Goal: Task Accomplishment & Management: Complete application form

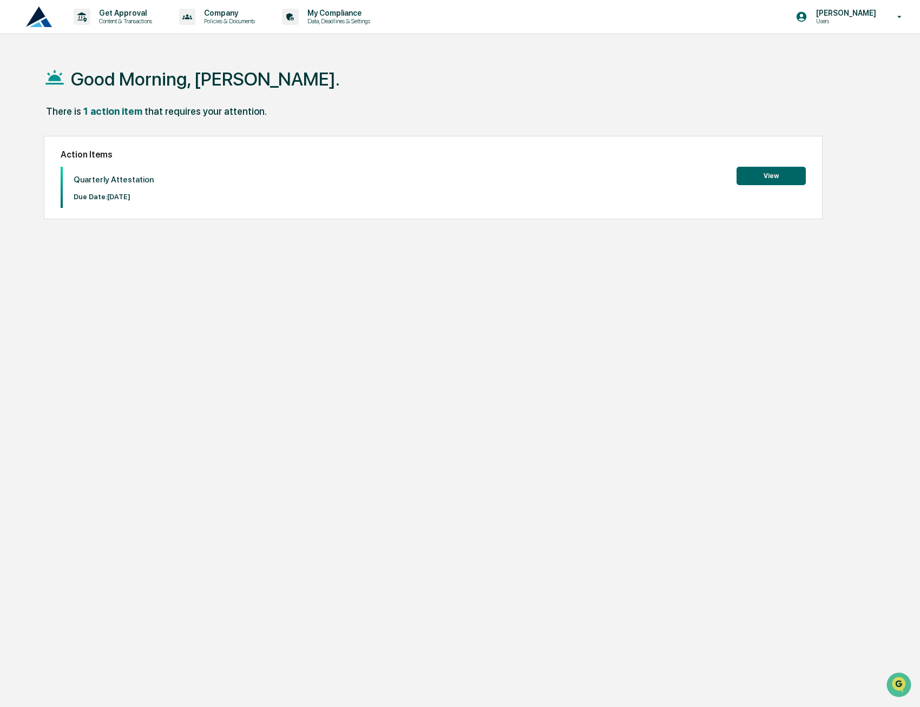
click at [785, 177] on button "View" at bounding box center [770, 176] width 69 height 18
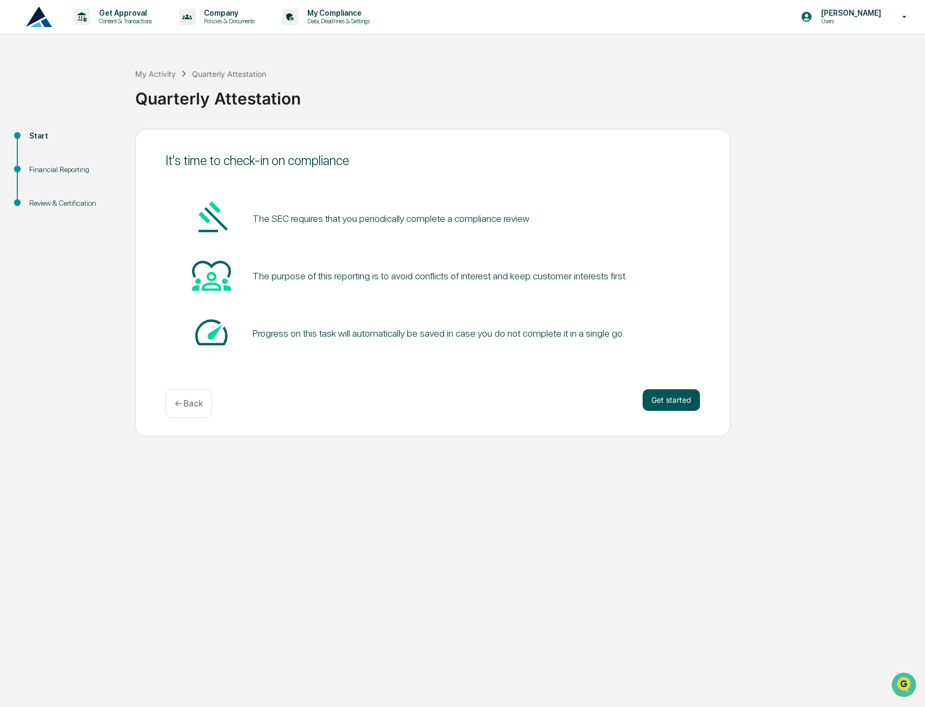
click at [679, 403] on button "Get started" at bounding box center [671, 400] width 57 height 22
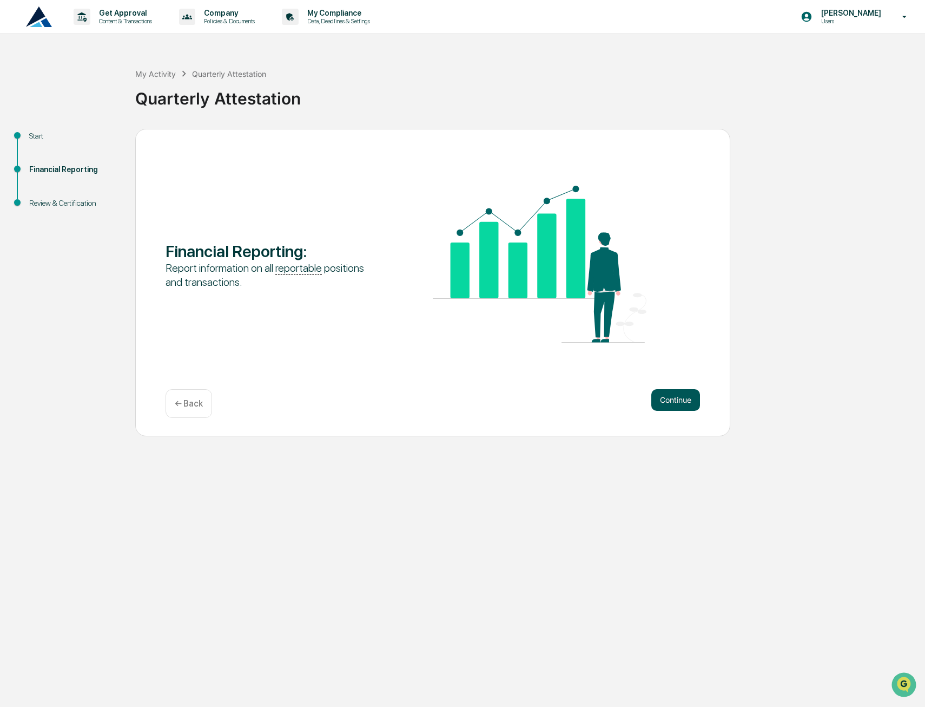
click at [700, 405] on button "Continue" at bounding box center [675, 400] width 49 height 22
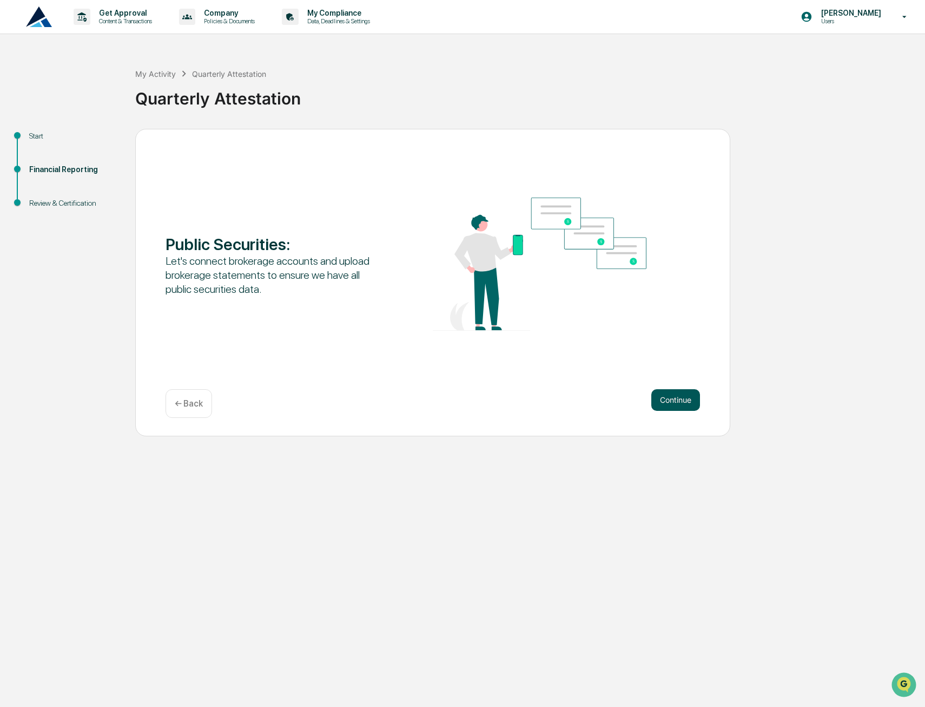
click at [683, 394] on button "Continue" at bounding box center [675, 400] width 49 height 22
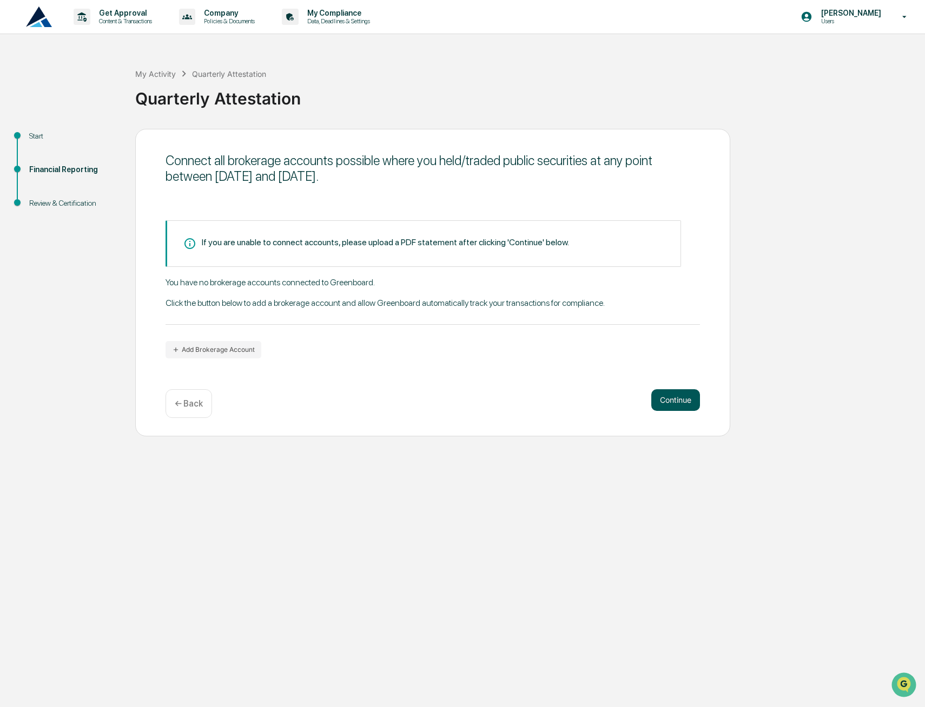
click at [684, 398] on button "Continue" at bounding box center [675, 400] width 49 height 22
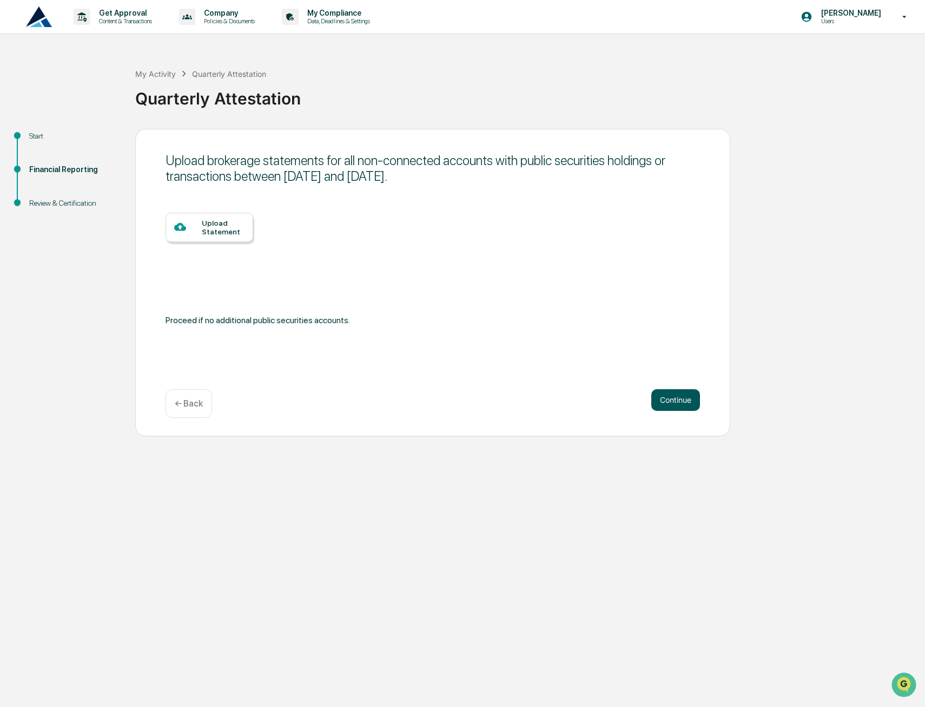
click at [679, 394] on button "Continue" at bounding box center [675, 400] width 49 height 22
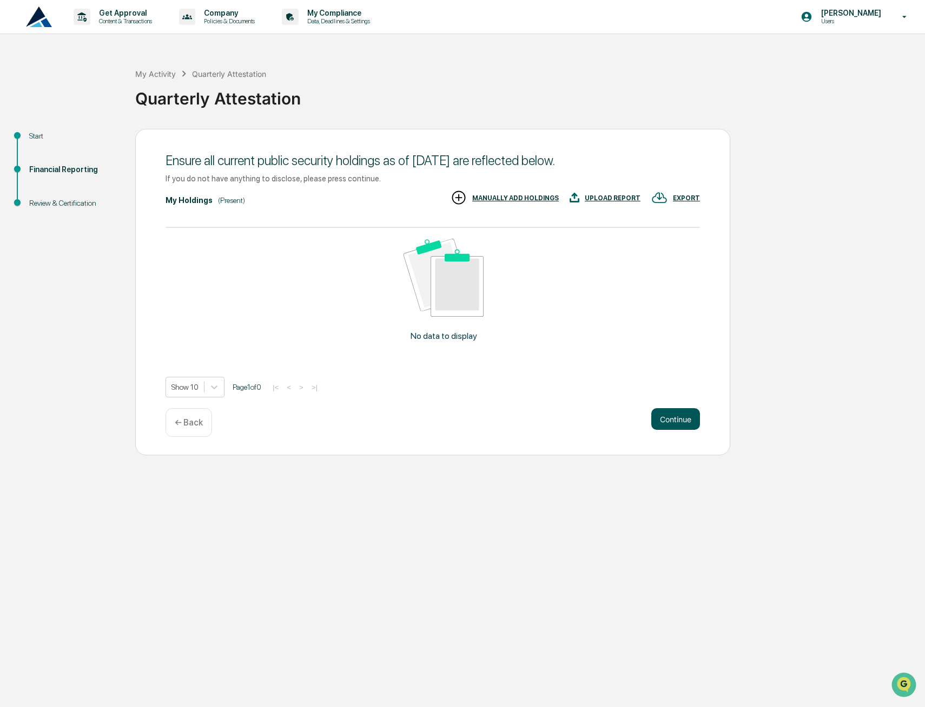
click at [675, 417] on button "Continue" at bounding box center [675, 419] width 49 height 22
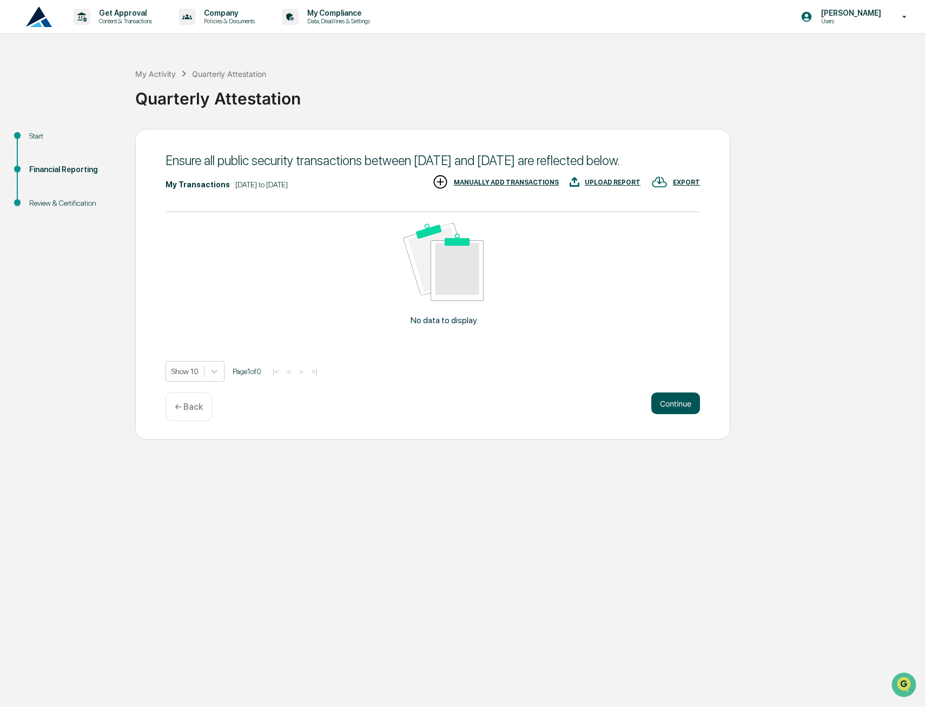
click at [689, 414] on button "Continue" at bounding box center [675, 403] width 49 height 22
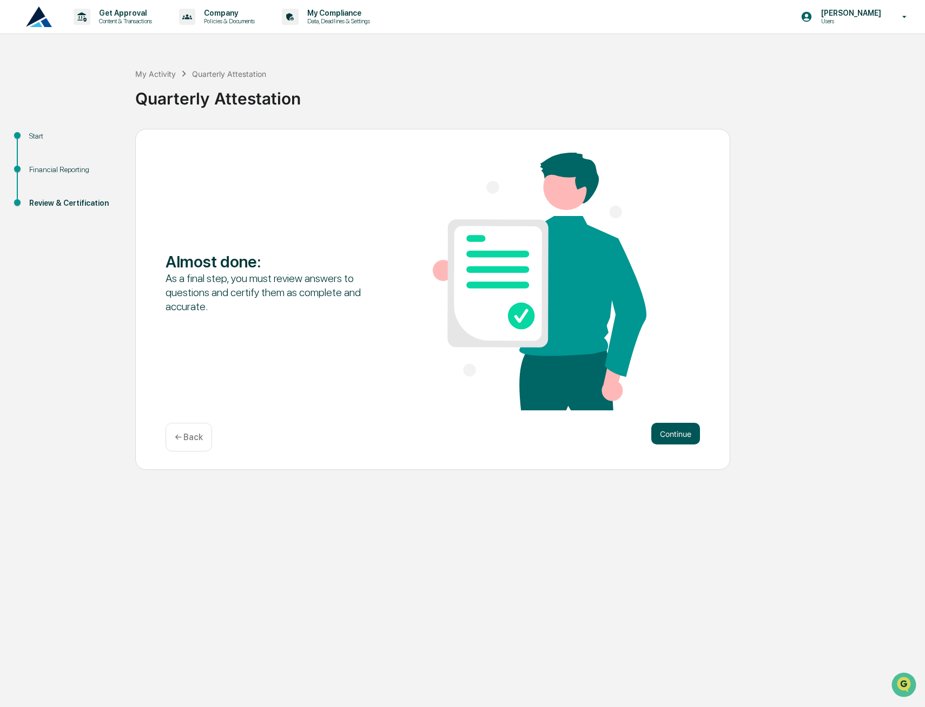
click at [660, 432] on button "Continue" at bounding box center [675, 434] width 49 height 22
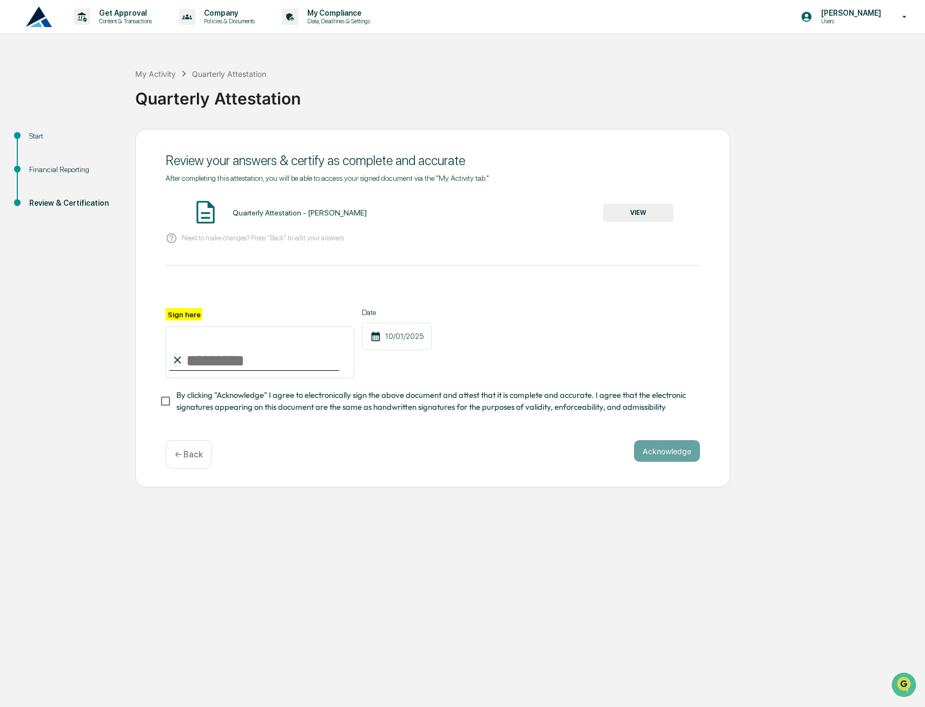
click at [182, 353] on input "Sign here" at bounding box center [260, 352] width 189 height 52
type input "**********"
click at [384, 326] on div "10/01/2025" at bounding box center [397, 336] width 70 height 28
click at [392, 339] on div "10/01/2025" at bounding box center [397, 336] width 70 height 28
click at [635, 209] on button "VIEW" at bounding box center [638, 212] width 70 height 18
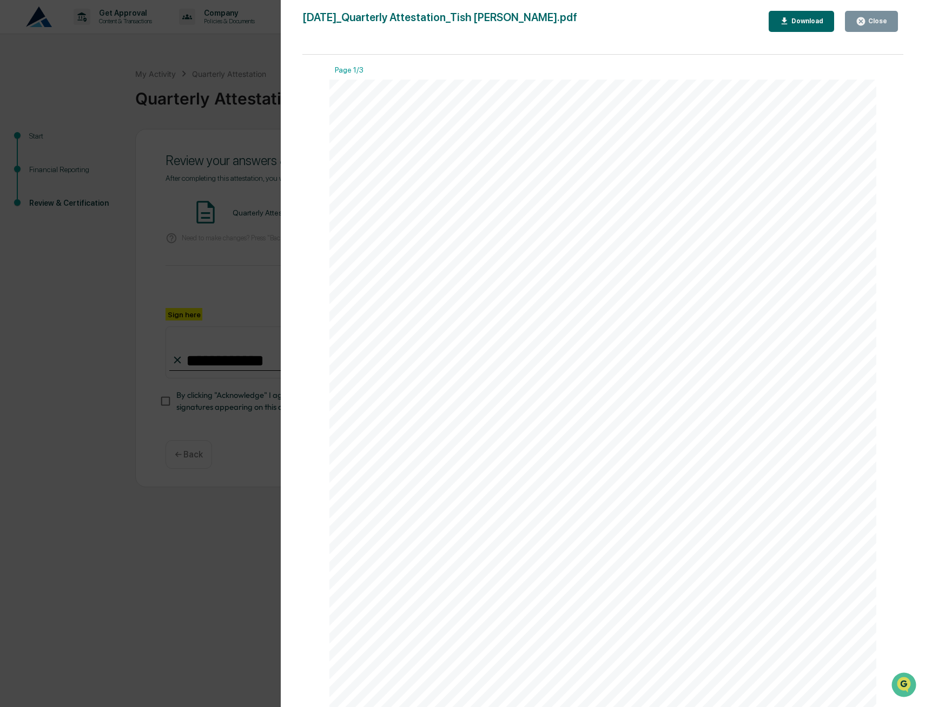
click at [874, 23] on div "Close" at bounding box center [876, 21] width 21 height 8
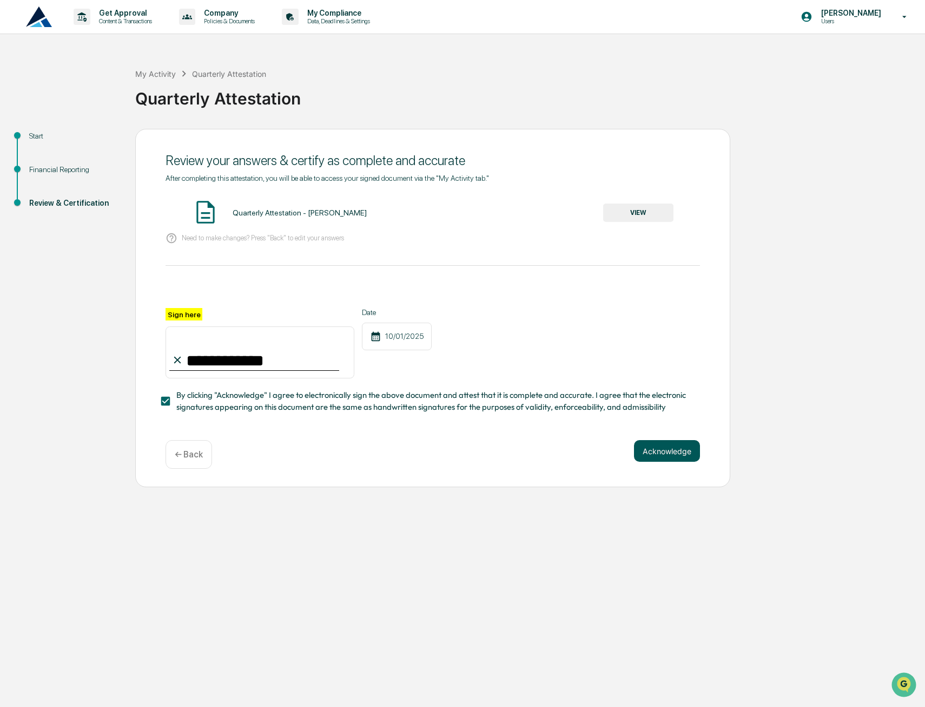
click at [670, 460] on button "Acknowledge" at bounding box center [667, 451] width 66 height 22
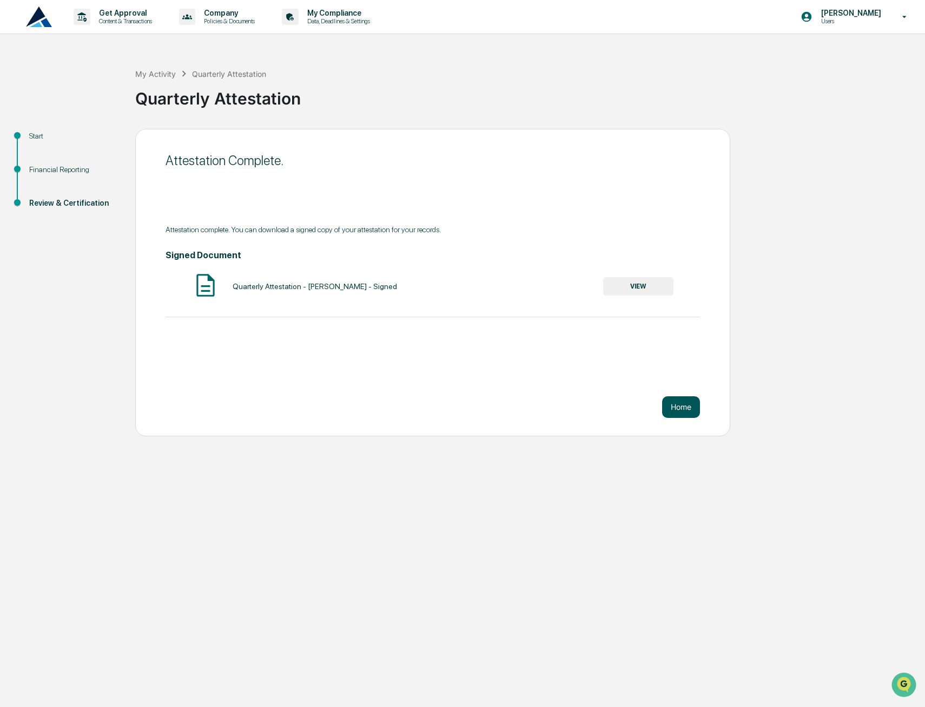
click at [673, 407] on button "Home" at bounding box center [681, 407] width 38 height 22
